Goal: Task Accomplishment & Management: Manage account settings

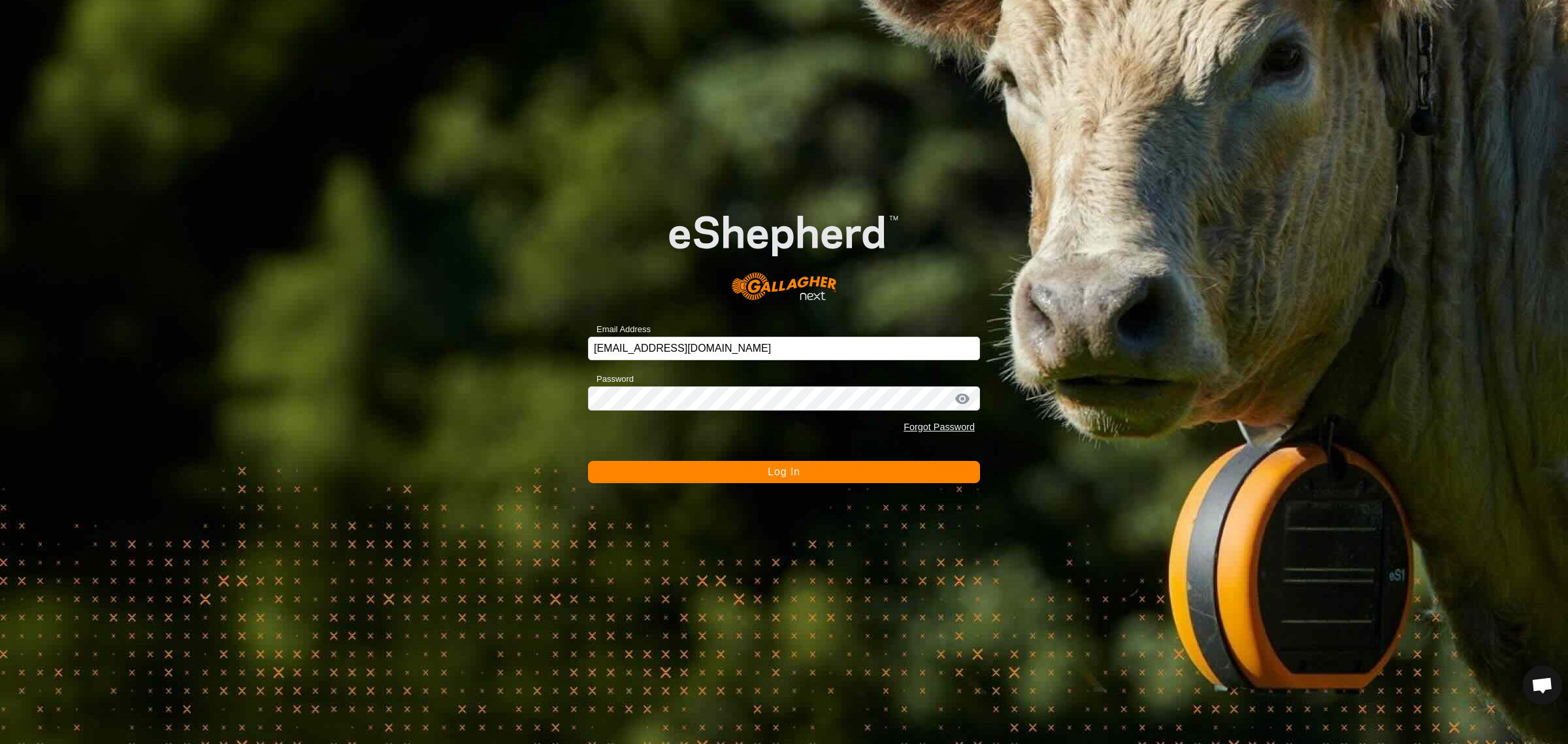
click at [768, 473] on span "Log In" at bounding box center [784, 471] width 32 height 11
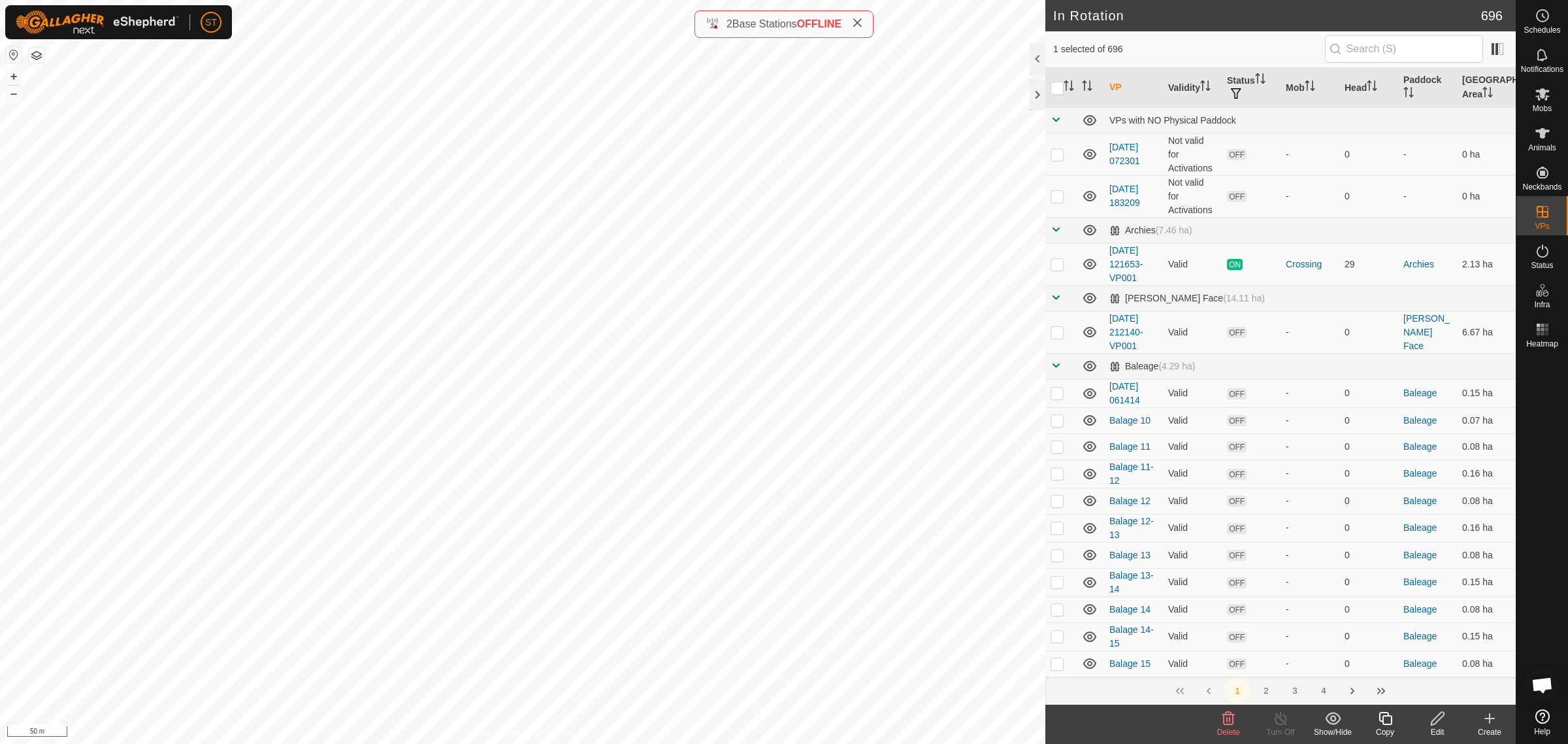
click at [1229, 721] on icon at bounding box center [1229, 718] width 12 height 13
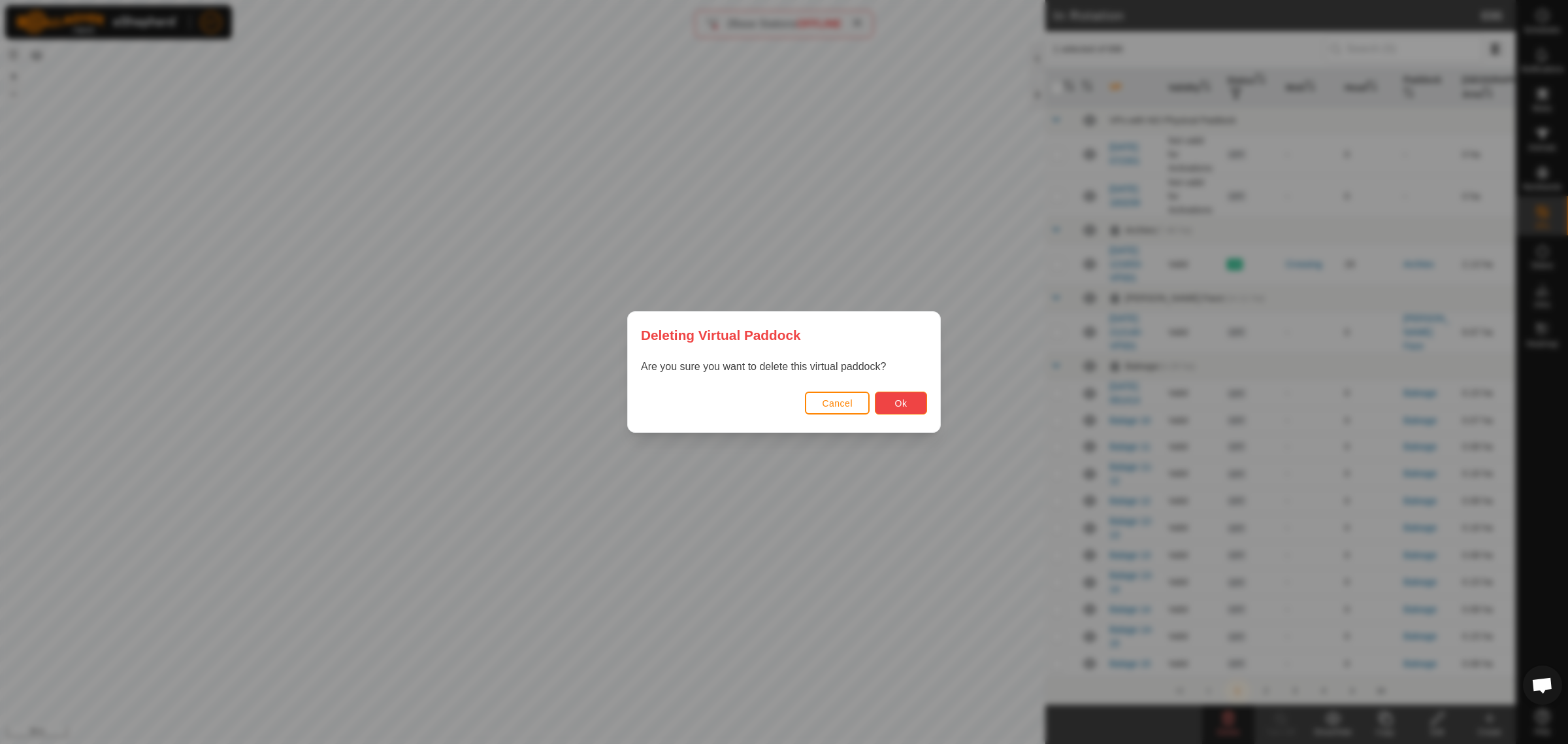
click at [905, 405] on span "Ok" at bounding box center [901, 404] width 12 height 11
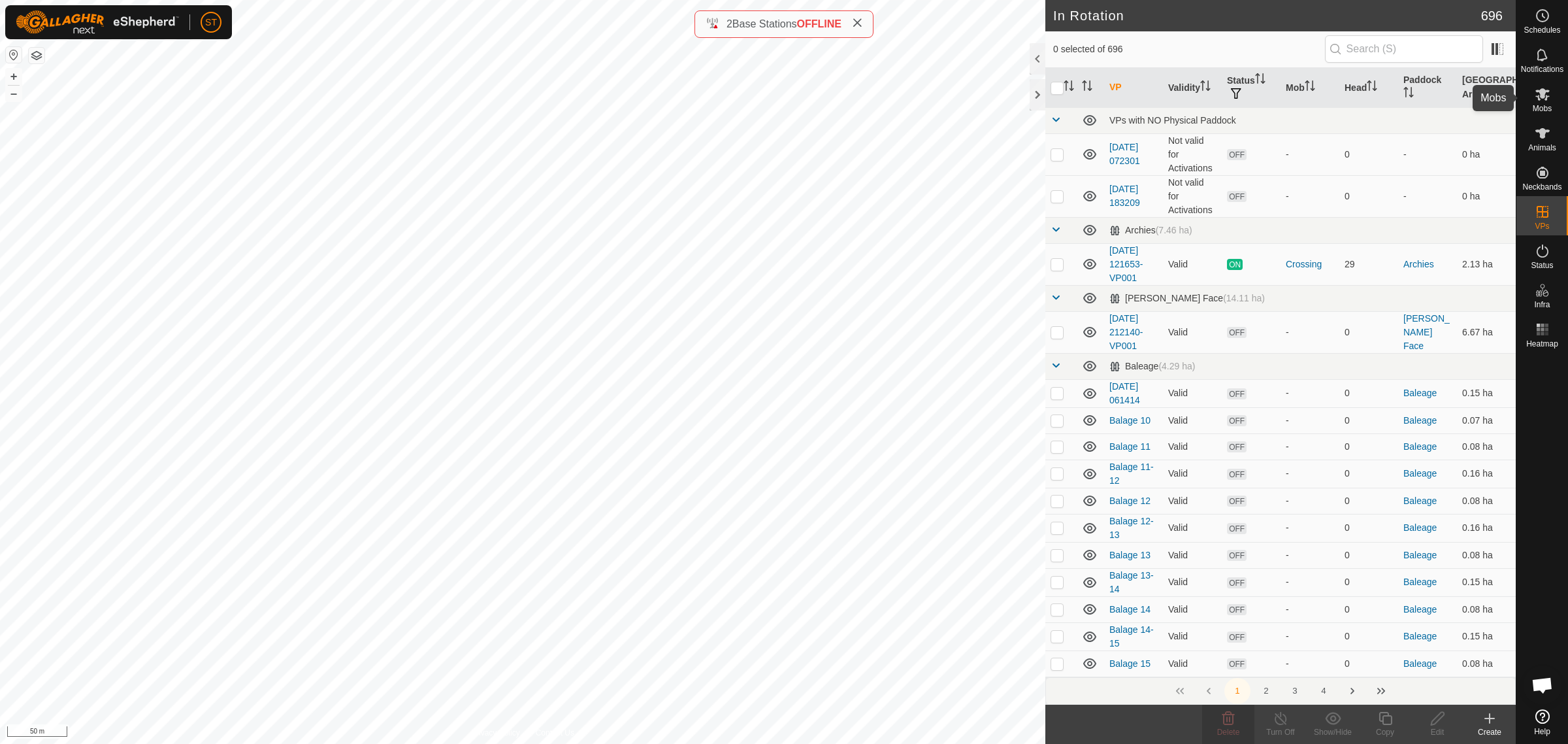
click at [1543, 100] on icon at bounding box center [1542, 94] width 16 height 16
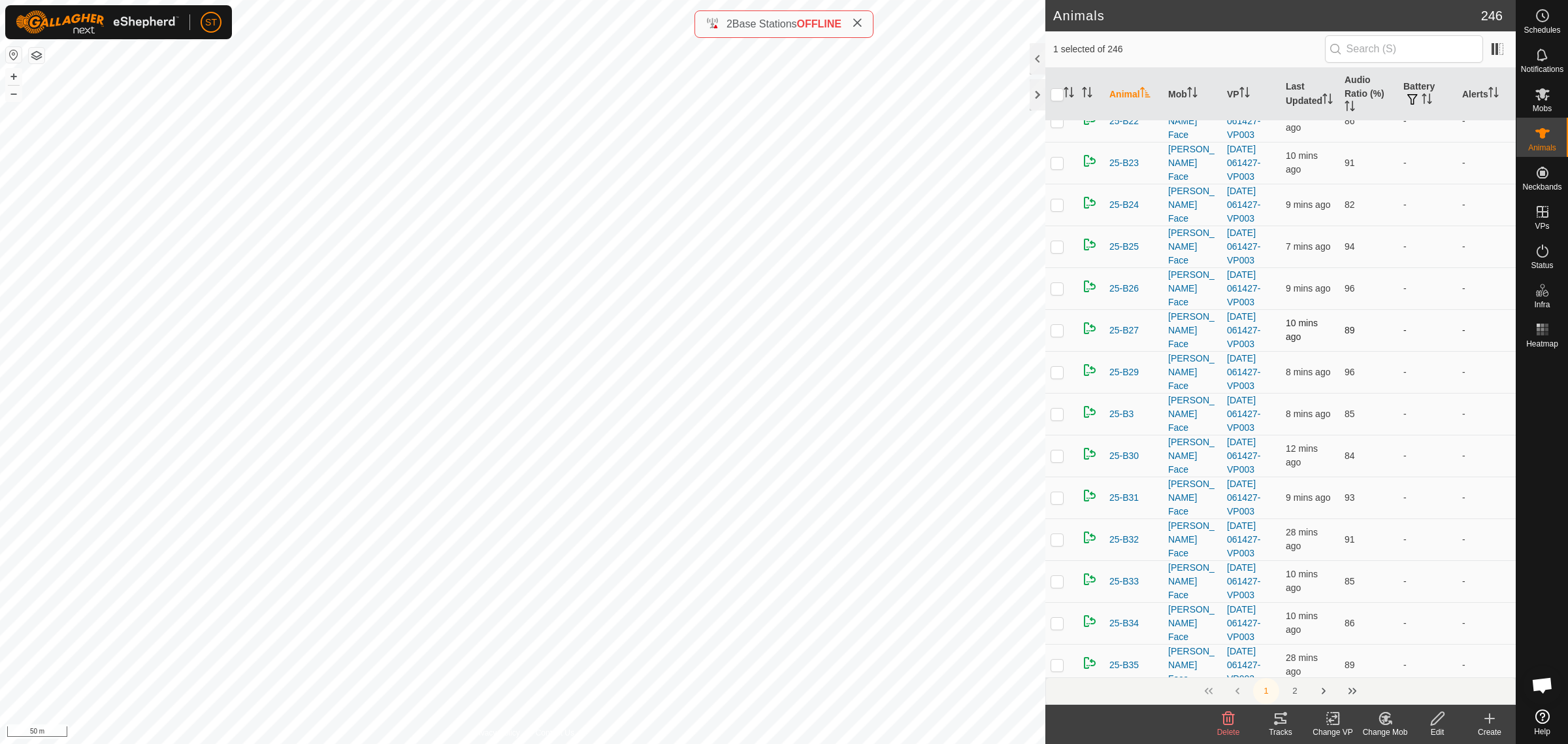
scroll to position [572, 0]
click at [1055, 244] on p-checkbox at bounding box center [1056, 241] width 13 height 11
click at [1055, 244] on p-checkbox at bounding box center [1056, 241] width 13 height 11
checkbox input "false"
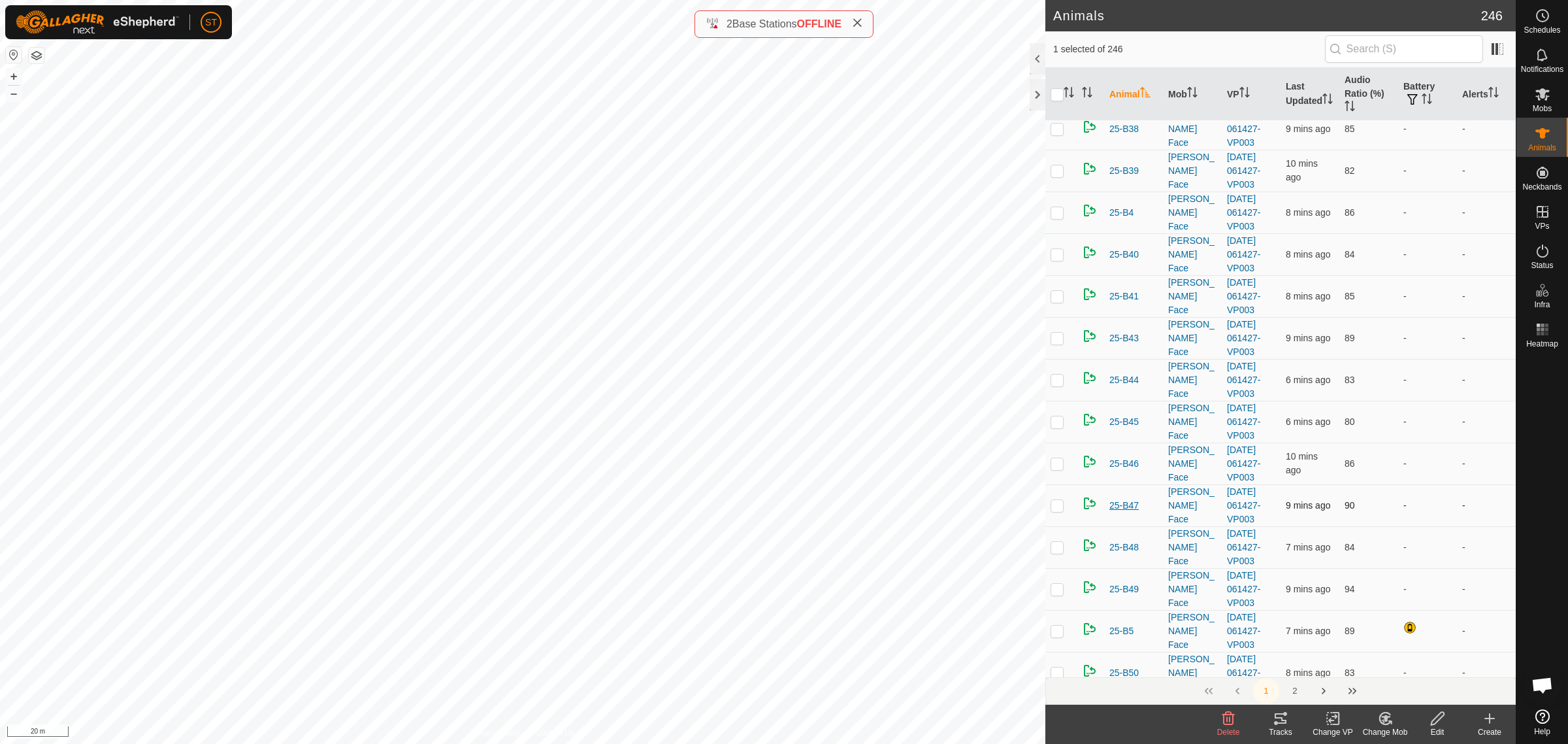
scroll to position [1879, 0]
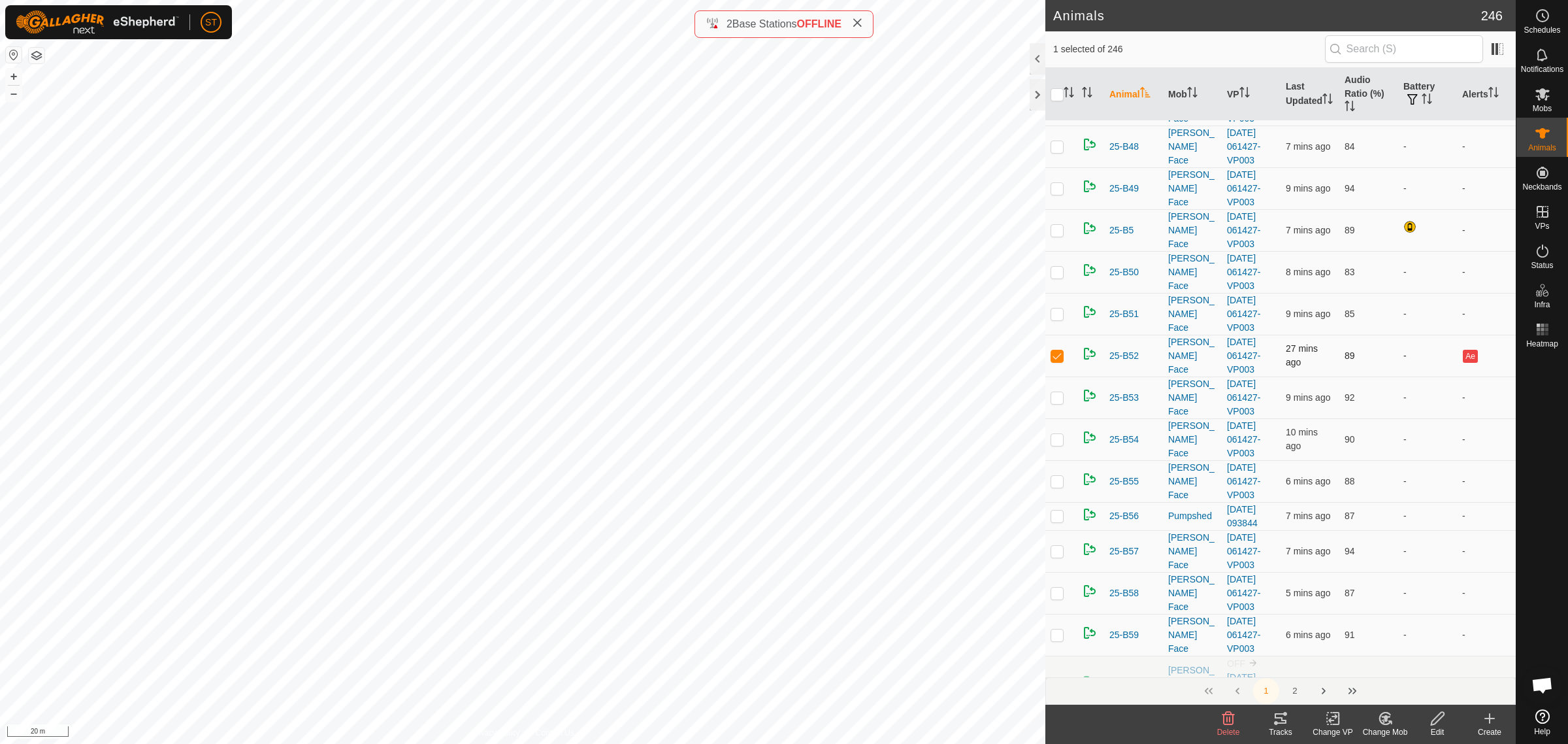
click at [1053, 361] on p-checkbox at bounding box center [1056, 356] width 13 height 11
